Goal: Check status: Check status

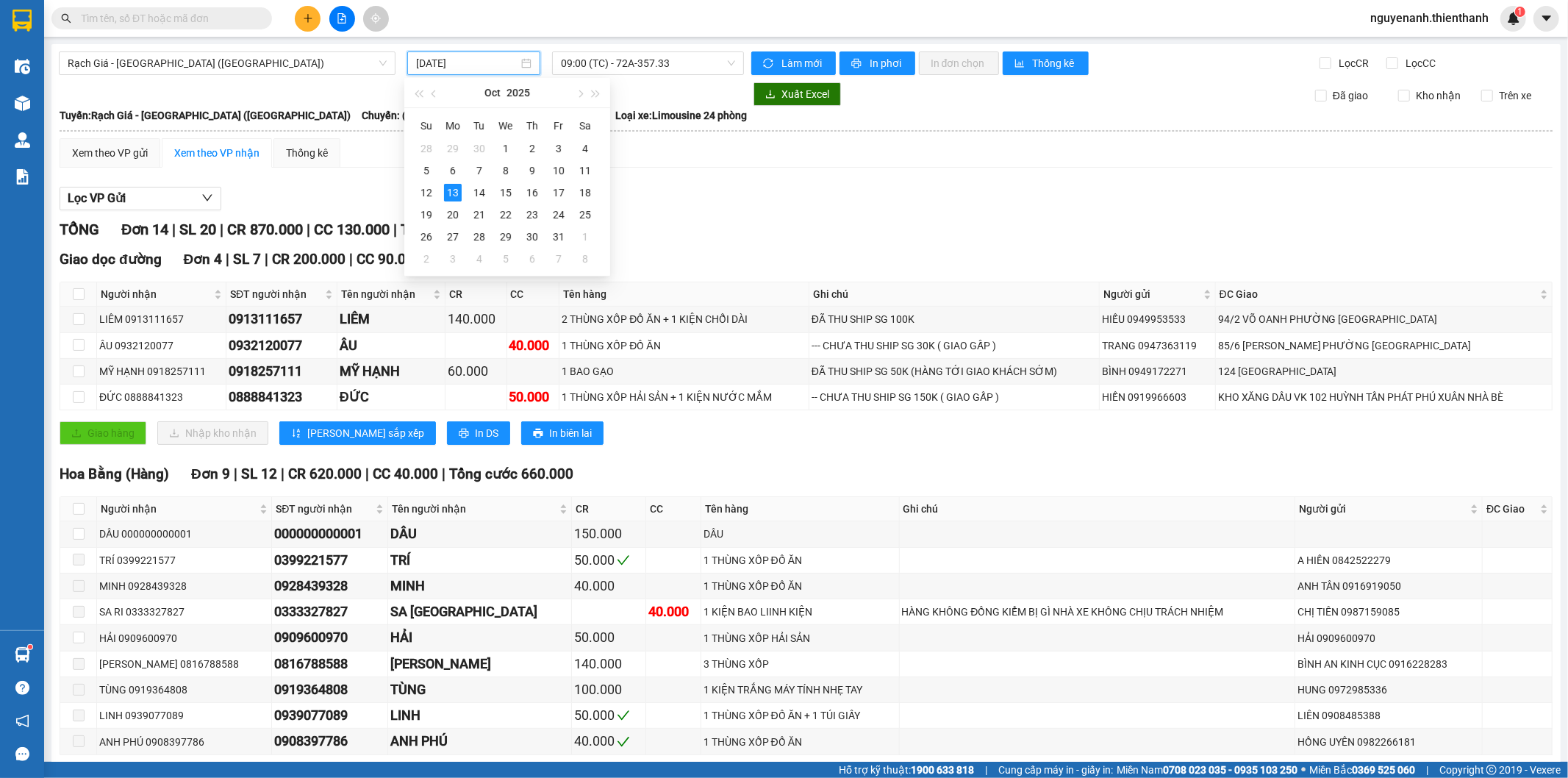
click at [501, 70] on input "[DATE]" at bounding box center [467, 63] width 102 height 16
type input "[DATE]"
click at [457, 196] on div "13" at bounding box center [453, 192] width 18 height 18
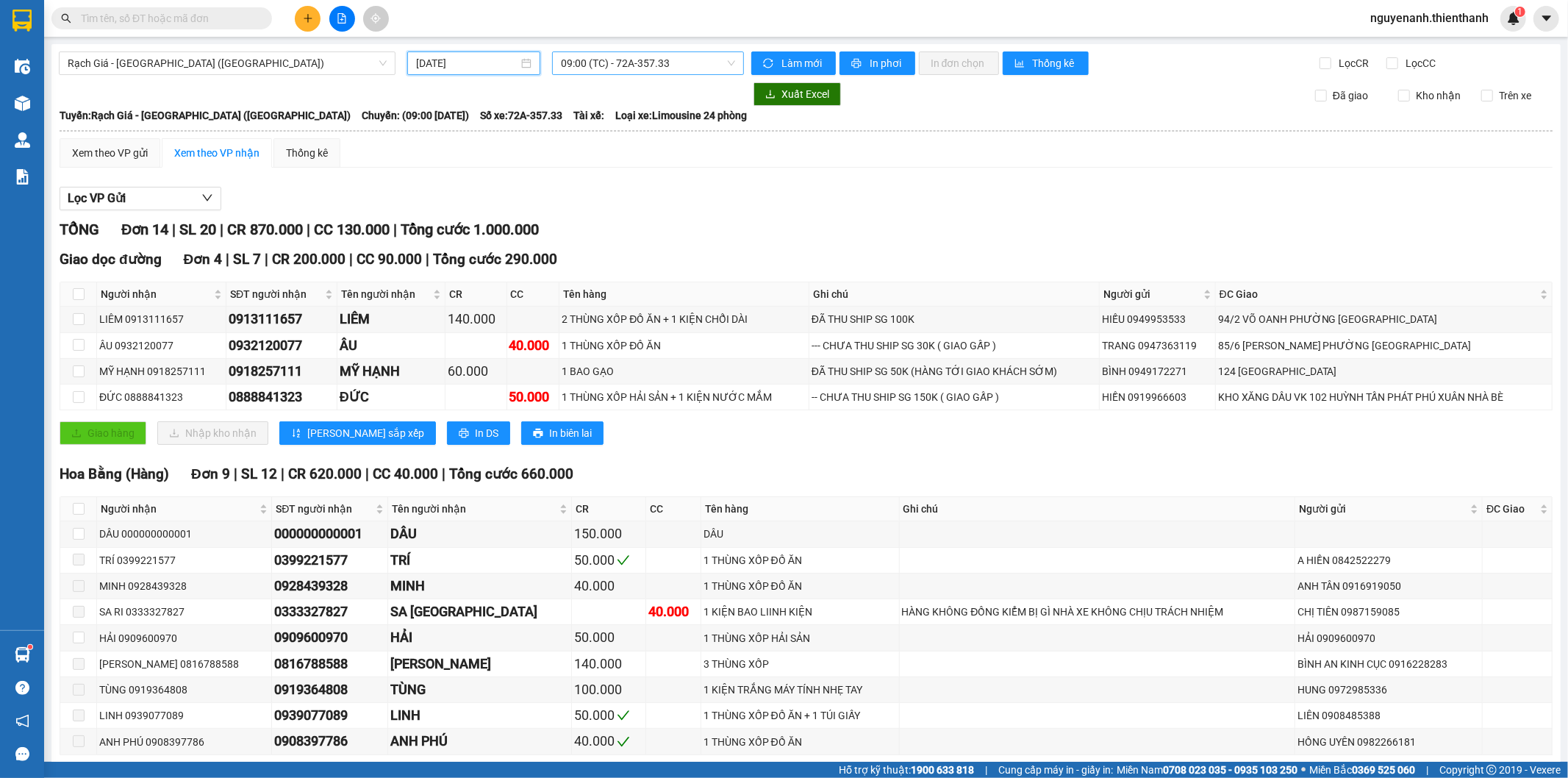
click at [576, 70] on span "09:00 (TC) - 72A-357.33" at bounding box center [647, 64] width 173 height 22
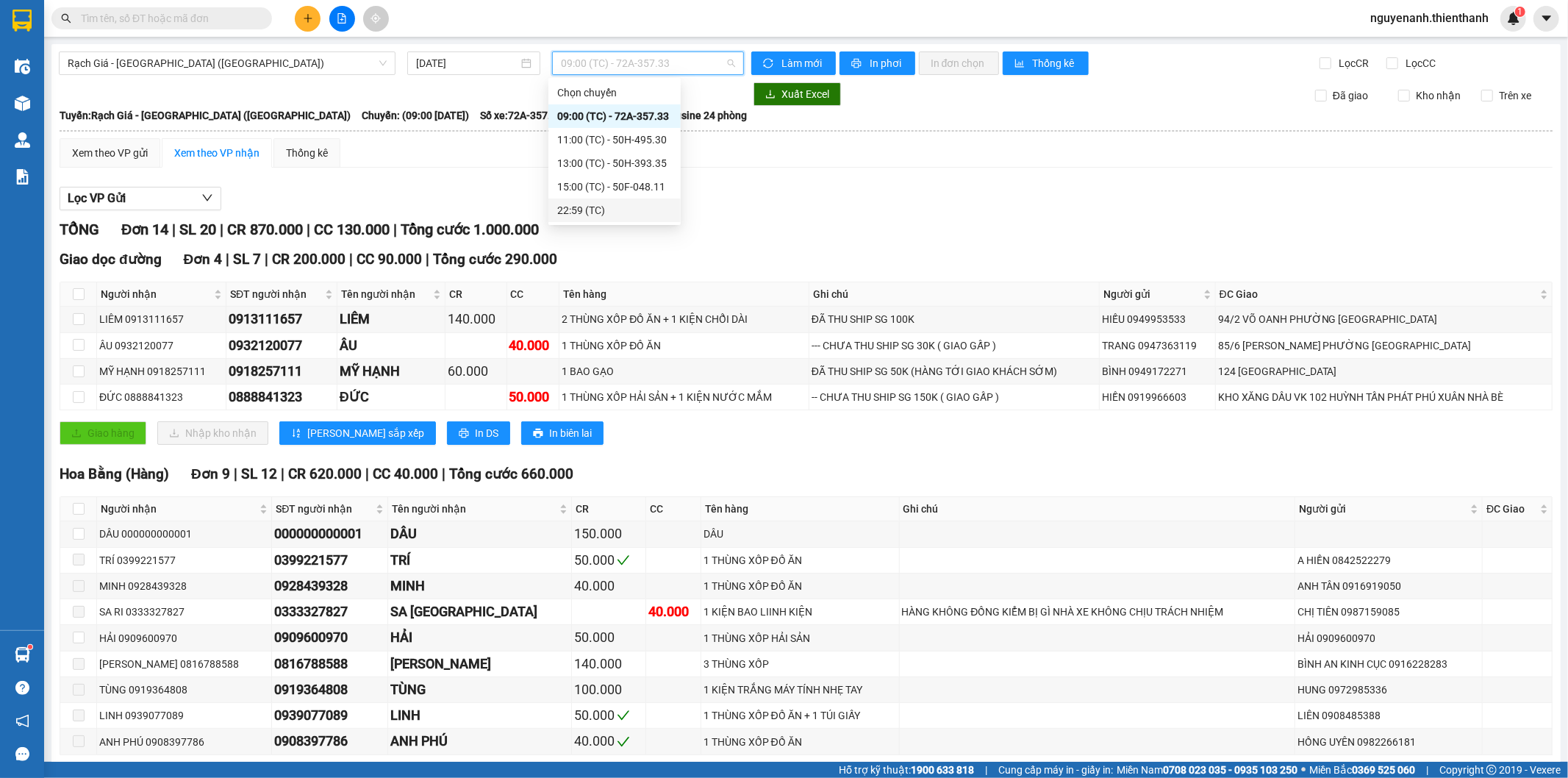
click at [607, 208] on div "22:59 (TC)" at bounding box center [615, 209] width 115 height 16
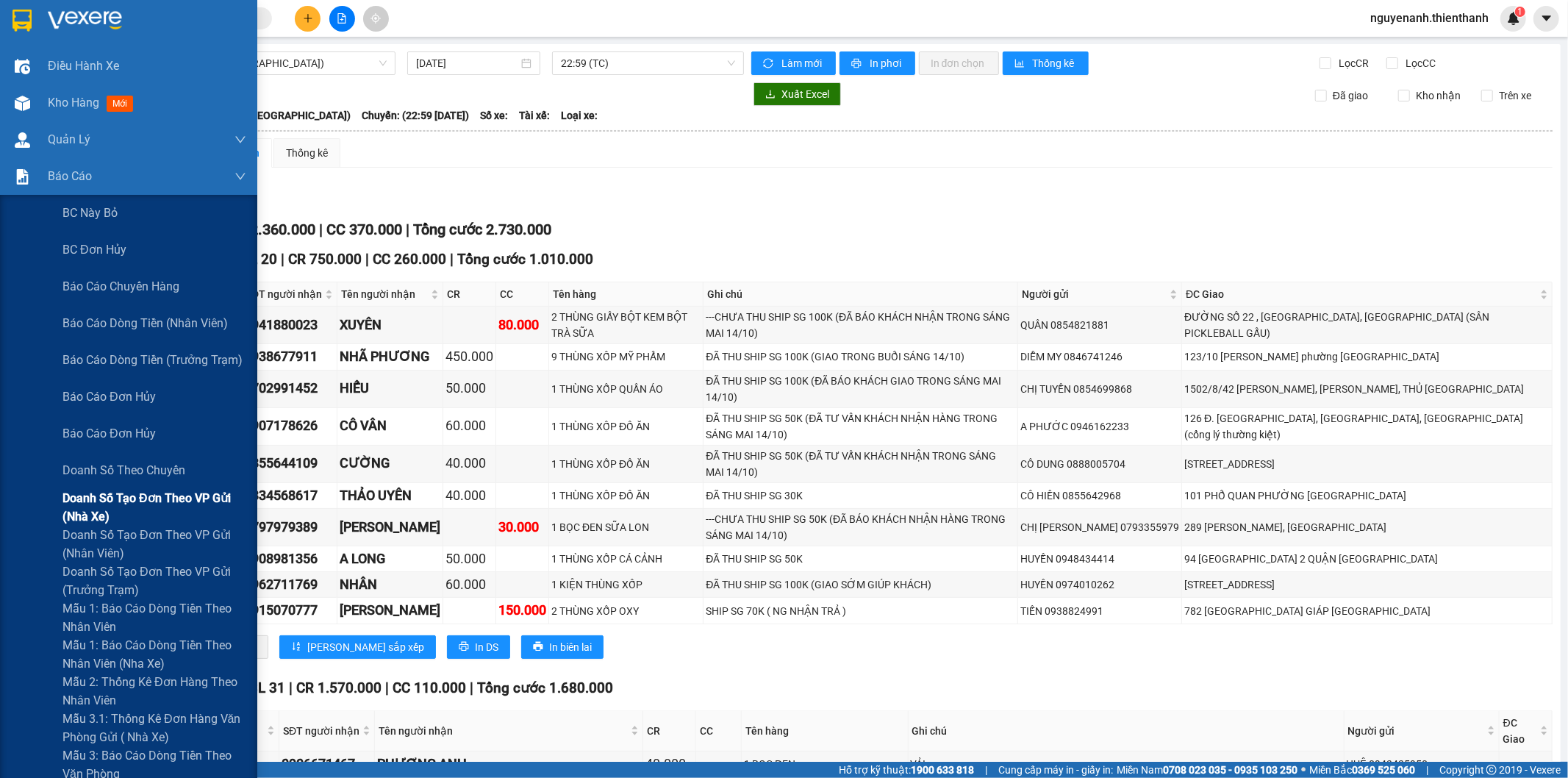
click at [159, 491] on span "Doanh số tạo đơn theo VP gửi (nhà xe)" at bounding box center [154, 507] width 183 height 36
